Goal: Navigation & Orientation: Find specific page/section

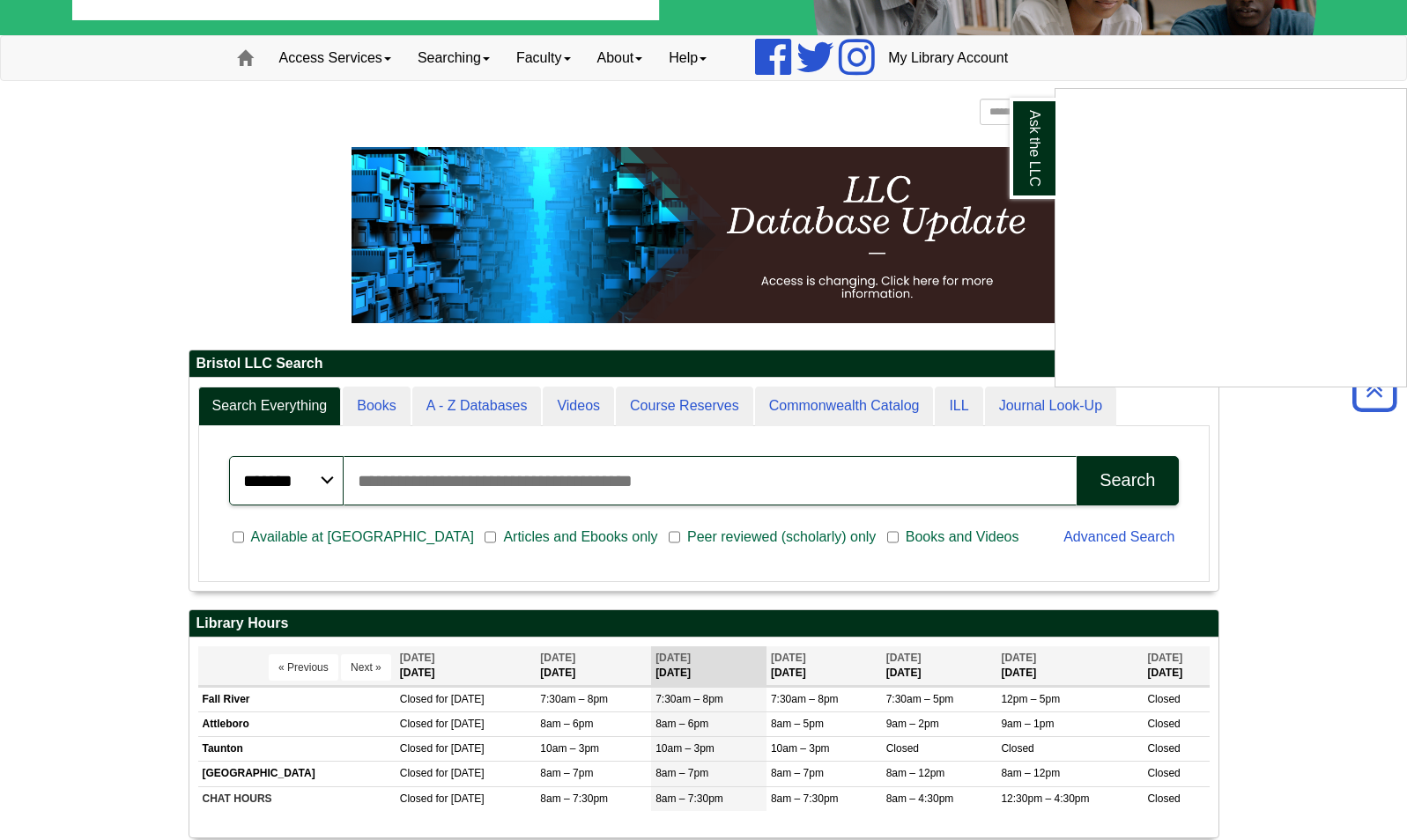
scroll to position [107, 0]
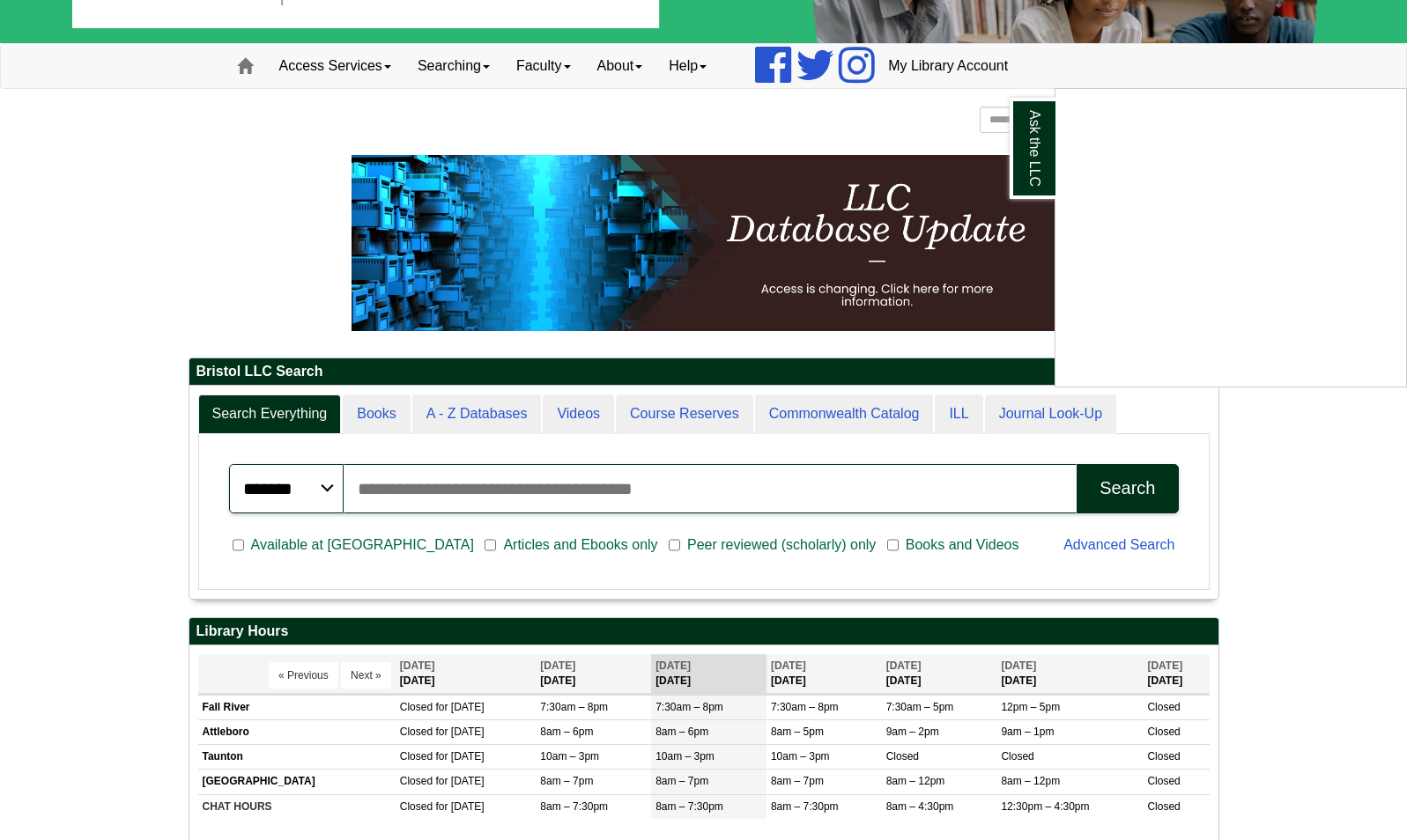
click at [394, 69] on div "Ask the LLC" at bounding box center [704, 420] width 1407 height 840
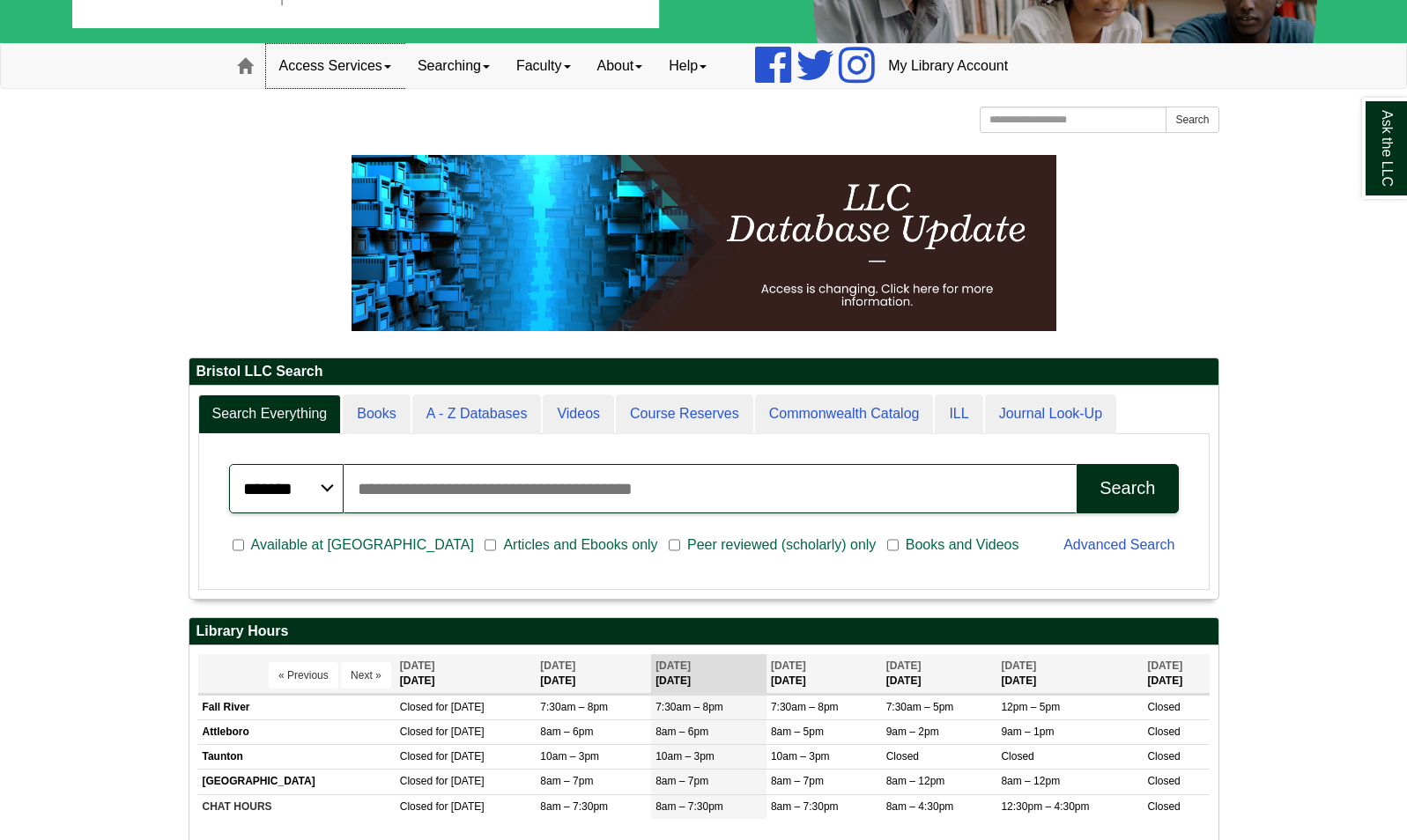
click at [391, 69] on span at bounding box center [387, 67] width 7 height 4
click at [499, 60] on link "Searching" at bounding box center [453, 66] width 99 height 44
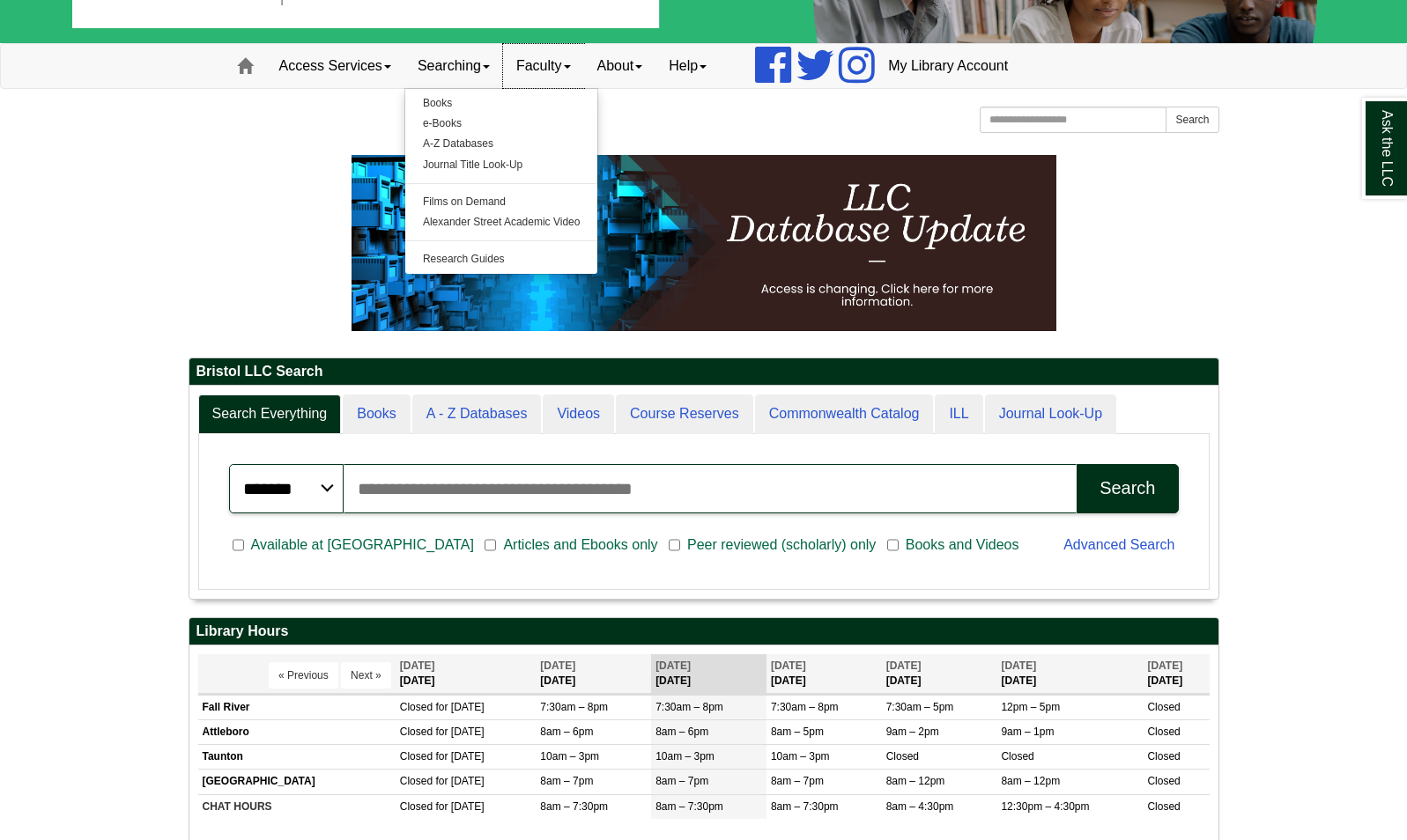
click at [573, 59] on link "Faculty" at bounding box center [543, 66] width 81 height 44
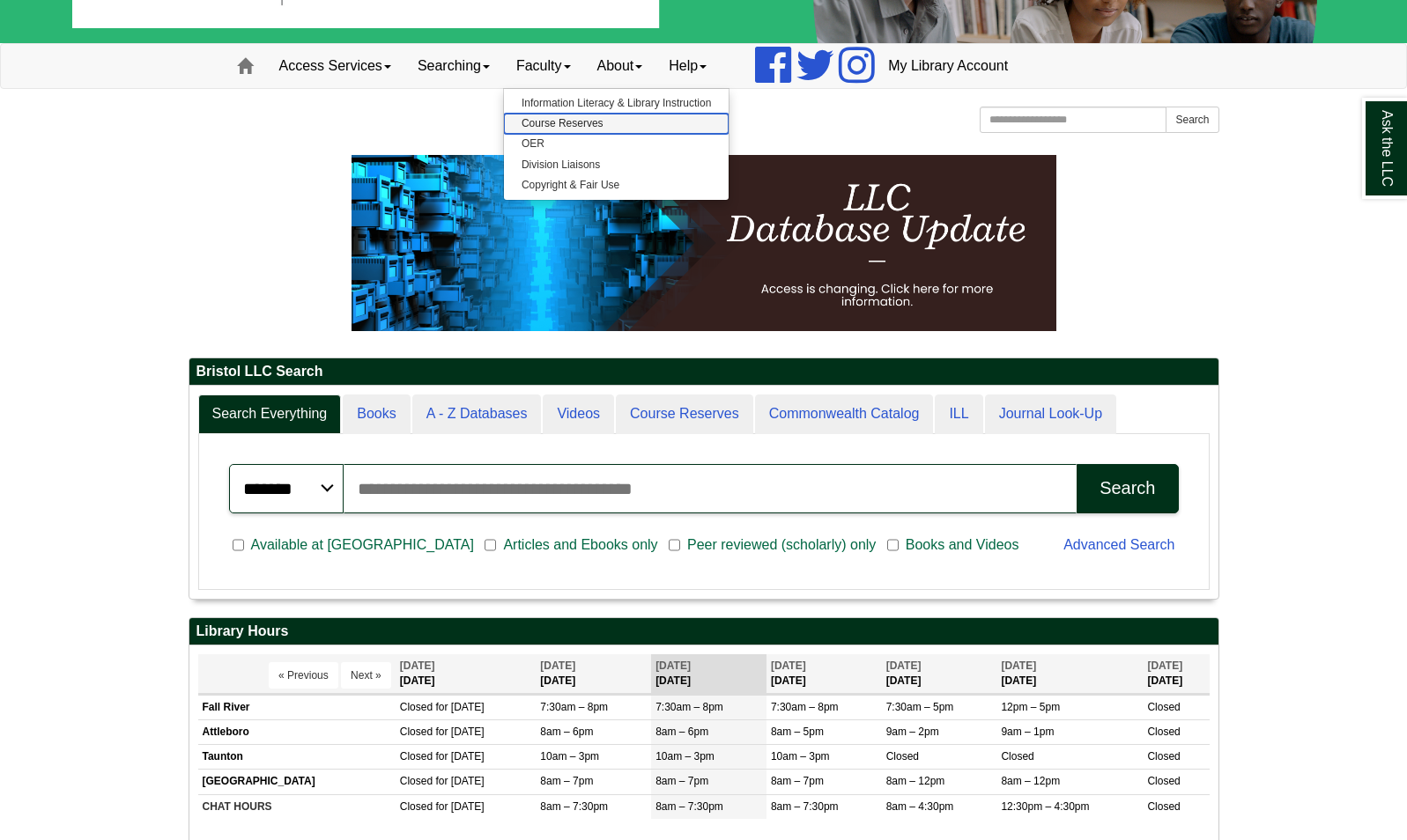
click at [579, 129] on link "Course Reserves" at bounding box center [616, 123] width 225 height 21
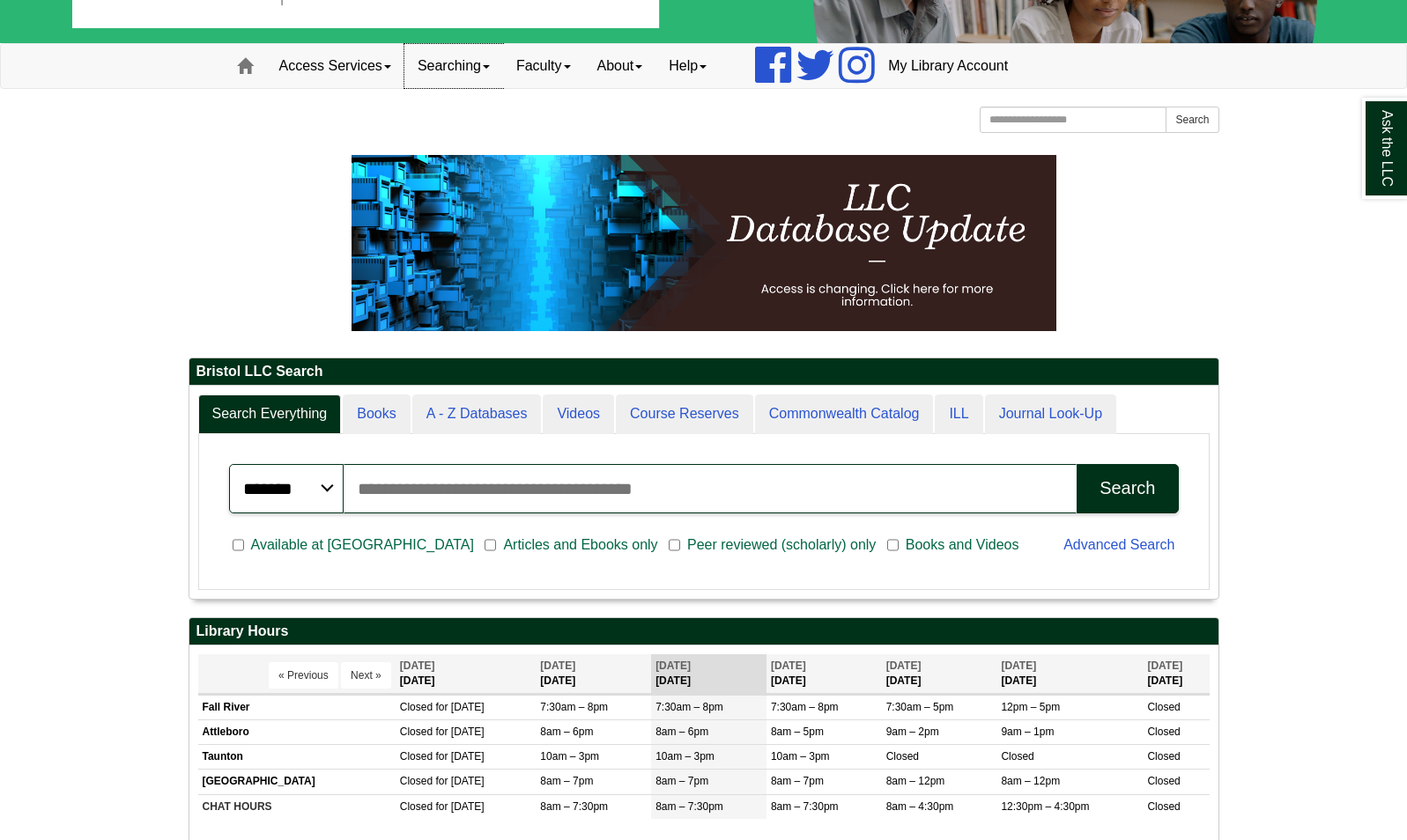
scroll to position [0, 0]
